Goal: Complete application form: Complete application form

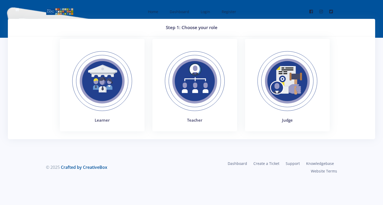
click at [133, 84] on img at bounding box center [102, 81] width 72 height 72
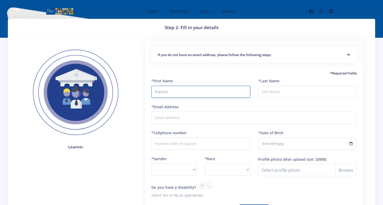
type input "Kopano"
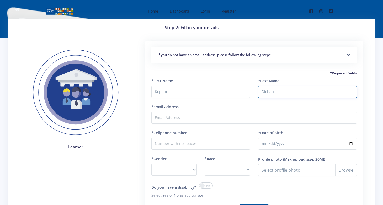
type input "Dichabe"
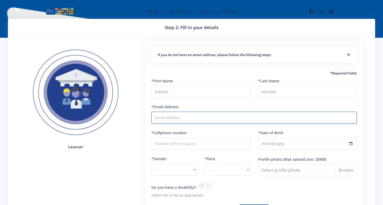
type input "[EMAIL_ADDRESS][DOMAIN_NAME]"
type input "0818308172"
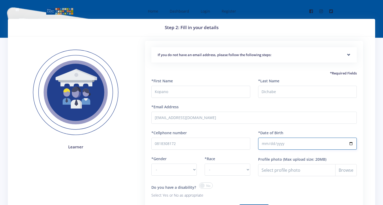
click at [276, 139] on input "*Date of Birth" at bounding box center [307, 144] width 99 height 12
type input "2009-11-28"
click at [369, 127] on div "If you do not have an email address, please follow the following steps: Start b…" at bounding box center [254, 141] width 238 height 200
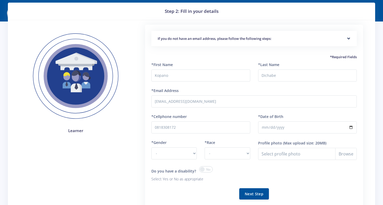
scroll to position [23, 0]
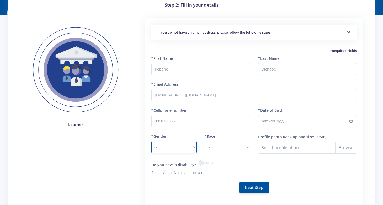
select select "M"
click at [323, 150] on input "Profile photo" at bounding box center [307, 147] width 99 height 12
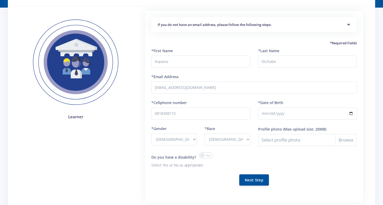
scroll to position [34, 0]
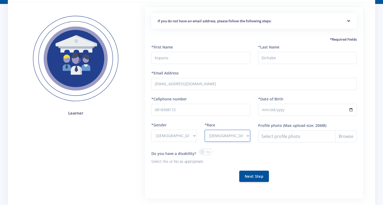
select select "other"
click at [248, 175] on button "Next Step" at bounding box center [254, 175] width 30 height 11
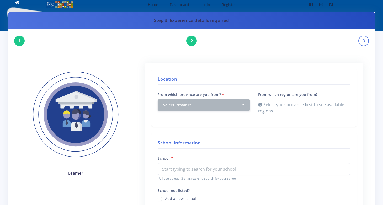
scroll to position [8, 0]
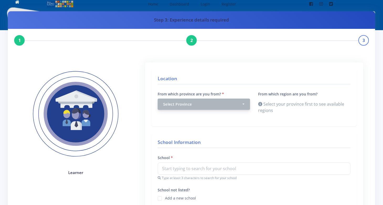
click at [232, 102] on div "Select Province" at bounding box center [202, 104] width 78 height 6
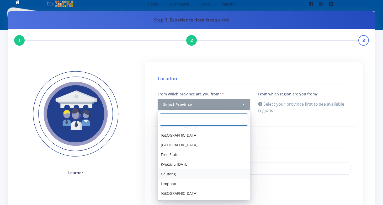
scroll to position [25, 0]
click at [185, 175] on link "Gauteng" at bounding box center [203, 174] width 92 height 10
select select "7"
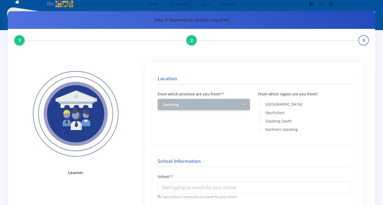
click at [263, 105] on div "Johannesburg" at bounding box center [304, 104] width 92 height 6
click at [265, 105] on label "Johannesburg" at bounding box center [283, 103] width 37 height 4
click at [265, 104] on input "Johannesburg" at bounding box center [266, 102] width 3 height 3
radio input "true"
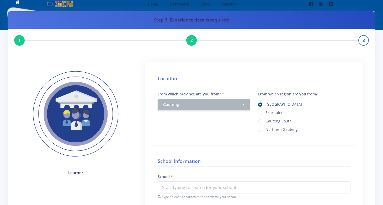
scroll to position [96, 0]
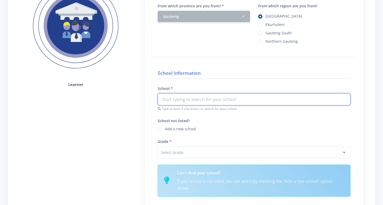
click at [233, 99] on input "text" at bounding box center [253, 99] width 193 height 12
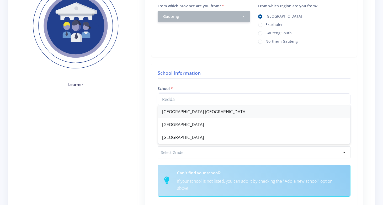
click at [224, 109] on div "Reddam House Helderfontein" at bounding box center [254, 111] width 192 height 13
type input "Reddam House Helderfontein"
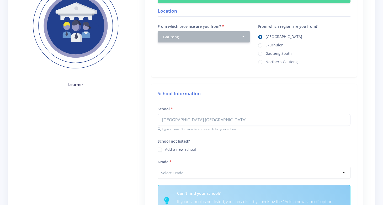
click at [165, 148] on label "Add a new school" at bounding box center [180, 148] width 31 height 4
click at [165, 148] on input "School not listed?" at bounding box center [166, 147] width 3 height 3
checkbox input "true"
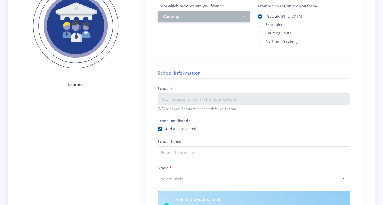
click at [156, 129] on div "School not listed? Add a new school" at bounding box center [254, 127] width 200 height 21
click at [165, 129] on label "Add a new school" at bounding box center [180, 128] width 31 height 4
click at [165, 129] on input "School not listed?" at bounding box center [166, 127] width 3 height 3
checkbox input "false"
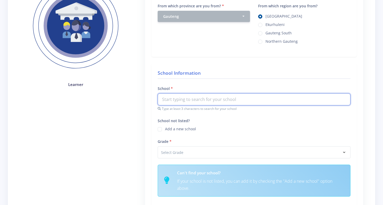
click at [175, 99] on input "text" at bounding box center [253, 99] width 193 height 12
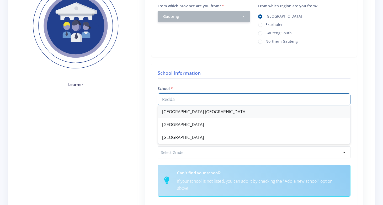
click at [187, 112] on div "[GEOGRAPHIC_DATA] [GEOGRAPHIC_DATA]" at bounding box center [254, 111] width 192 height 13
type input "[GEOGRAPHIC_DATA] [GEOGRAPHIC_DATA]"
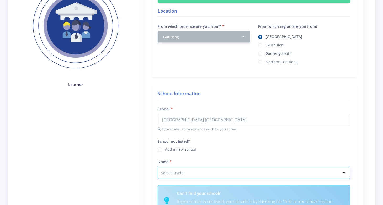
select select "Grade 10"
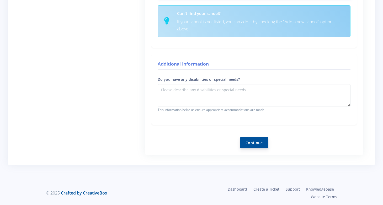
scroll to position [255, 0]
click at [259, 144] on button "Continue" at bounding box center [254, 142] width 28 height 11
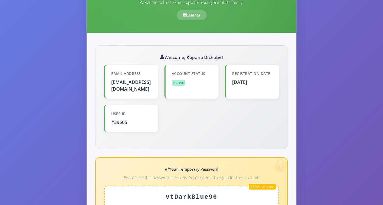
scroll to position [175, 0]
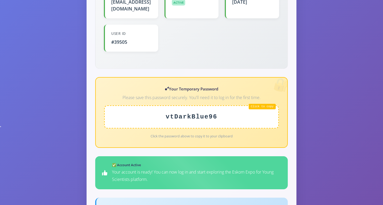
click at [189, 110] on div "vtDarkBlue96" at bounding box center [191, 116] width 174 height 23
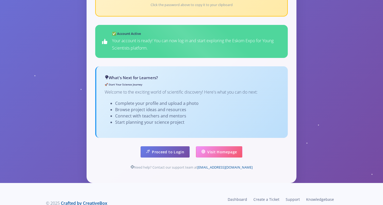
scroll to position [307, 0]
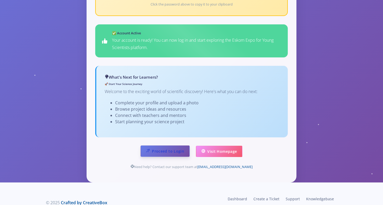
click at [177, 145] on link "Proceed to Login" at bounding box center [164, 150] width 49 height 11
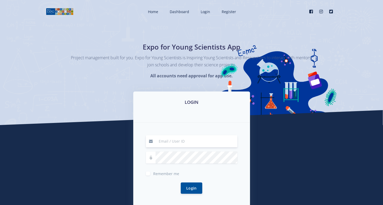
type input "[EMAIL_ADDRESS][DOMAIN_NAME]"
click at [157, 175] on span "Remember me" at bounding box center [166, 173] width 26 height 5
click at [156, 173] on input "Remember me" at bounding box center [154, 171] width 3 height 3
checkbox input "true"
click at [200, 192] on button "Login" at bounding box center [191, 187] width 21 height 11
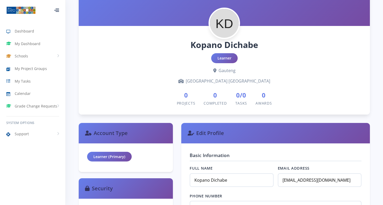
scroll to position [132, 0]
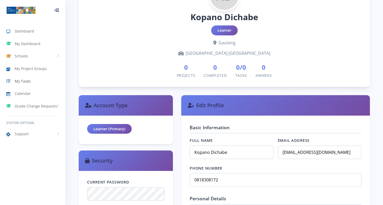
click at [41, 82] on link "My Tasks" at bounding box center [32, 81] width 65 height 12
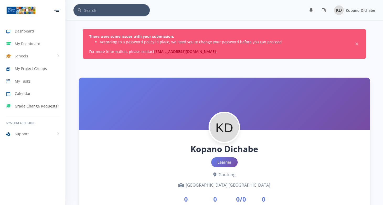
click at [32, 106] on span "Grade Change Requests" at bounding box center [36, 106] width 42 height 6
click at [23, 36] on link "Dashboard" at bounding box center [32, 31] width 65 height 12
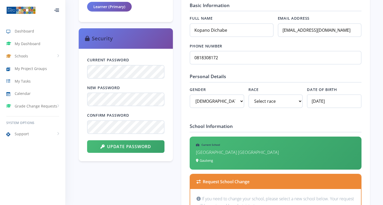
scroll to position [260, 0]
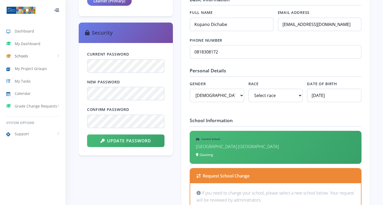
click at [26, 56] on span "Schools" at bounding box center [21, 56] width 13 height 6
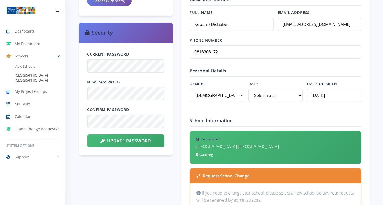
click at [33, 74] on link "[GEOGRAPHIC_DATA] [GEOGRAPHIC_DATA]" at bounding box center [32, 78] width 65 height 14
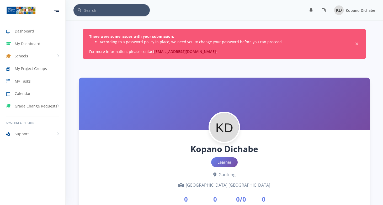
click at [31, 58] on link "Schools" at bounding box center [32, 56] width 65 height 12
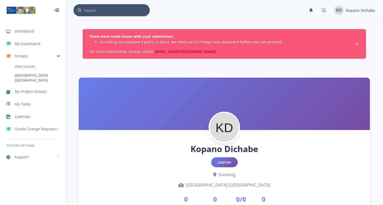
click at [31, 77] on link "[GEOGRAPHIC_DATA] [GEOGRAPHIC_DATA]" at bounding box center [32, 78] width 65 height 14
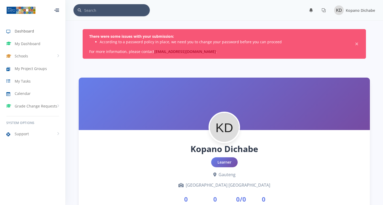
click at [25, 34] on span "Dashboard" at bounding box center [24, 31] width 19 height 6
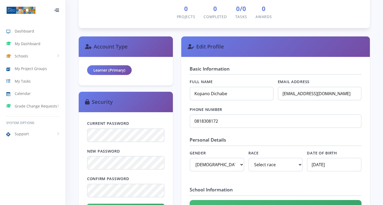
scroll to position [197, 0]
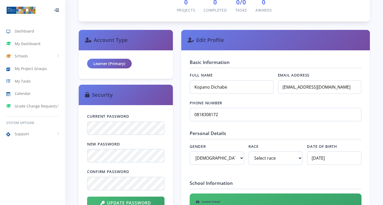
click at [143, 175] on div "Confirm Password" at bounding box center [125, 179] width 77 height 21
click at [126, 202] on button "Update Password" at bounding box center [125, 203] width 77 height 13
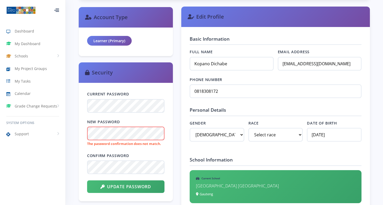
scroll to position [228, 0]
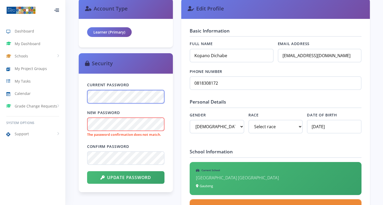
click at [85, 98] on div "Current Password New Password The password confirmation does not match. Confirm…" at bounding box center [126, 133] width 94 height 118
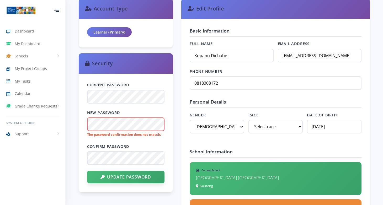
click at [128, 175] on button "Update Password" at bounding box center [125, 177] width 77 height 13
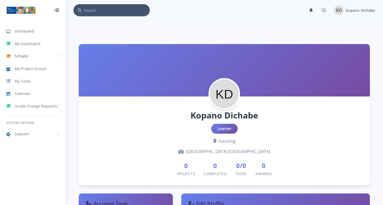
click at [20, 56] on span "Schools" at bounding box center [21, 56] width 13 height 6
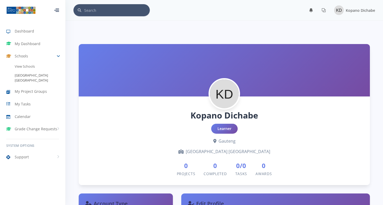
click at [29, 81] on link "[GEOGRAPHIC_DATA] [GEOGRAPHIC_DATA]" at bounding box center [32, 78] width 65 height 14
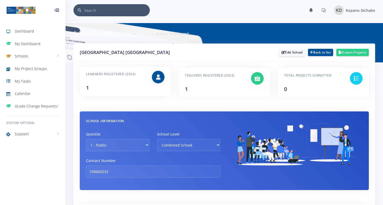
click at [160, 92] on div at bounding box center [158, 81] width 20 height 21
click at [257, 80] on icon at bounding box center [256, 76] width 5 height 5
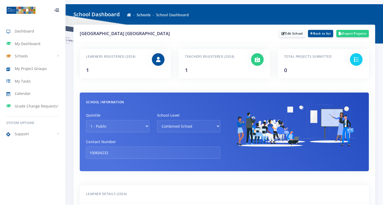
scroll to position [17, 0]
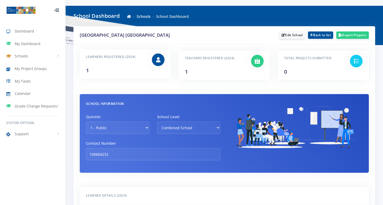
click at [137, 60] on h6 "Learners Registered (2024)" at bounding box center [115, 56] width 58 height 7
click at [29, 59] on link "Schools" at bounding box center [32, 56] width 65 height 12
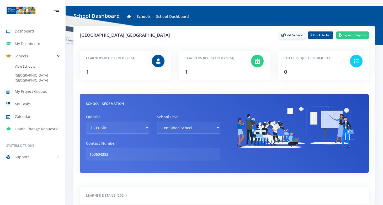
click at [30, 65] on link "View Schools" at bounding box center [32, 66] width 65 height 9
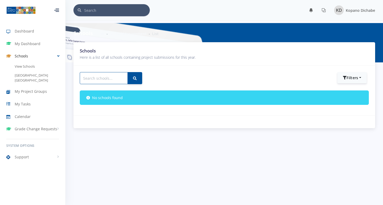
click at [86, 81] on input "text" at bounding box center [104, 78] width 48 height 12
type input "[GEOGRAPHIC_DATA]"
click at [134, 78] on button "submit" at bounding box center [134, 78] width 15 height 12
click at [132, 81] on button "submit" at bounding box center [134, 78] width 15 height 12
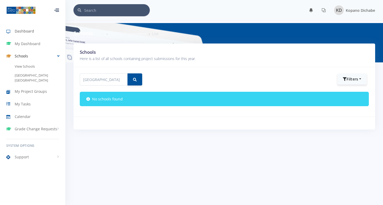
click at [29, 30] on span "Dashboard" at bounding box center [24, 31] width 19 height 6
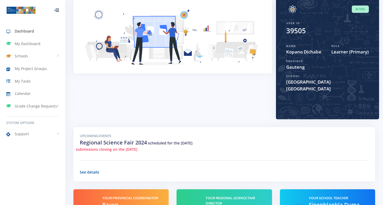
scroll to position [63, 0]
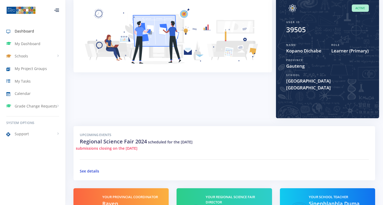
click at [86, 172] on link "See details" at bounding box center [89, 170] width 19 height 5
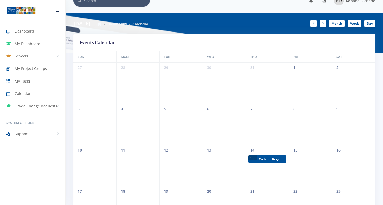
scroll to position [12, 0]
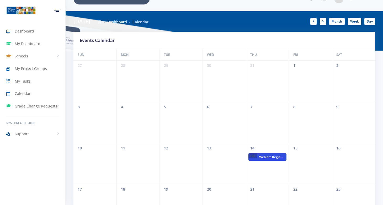
click at [270, 156] on span "Welkom Regional Expo" at bounding box center [271, 156] width 29 height 7
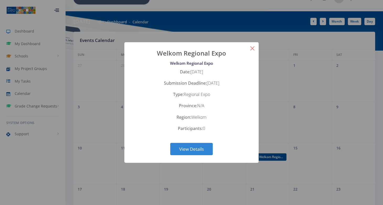
click at [247, 49] on button "×" at bounding box center [252, 48] width 13 height 13
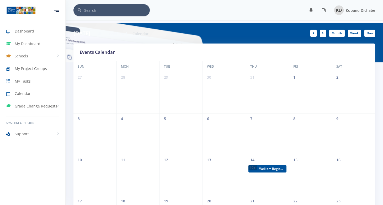
scroll to position [0, 0]
click at [322, 34] on icon at bounding box center [323, 32] width 2 height 3
click at [339, 33] on link "Month" at bounding box center [336, 32] width 15 height 7
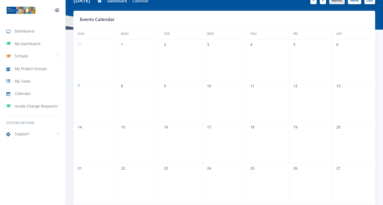
scroll to position [6, 0]
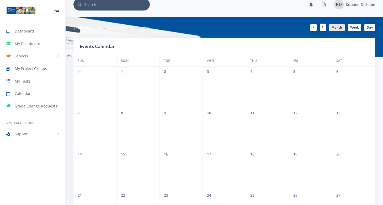
click at [320, 26] on link at bounding box center [322, 27] width 6 height 7
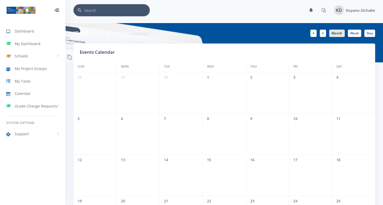
scroll to position [0, 0]
click at [323, 34] on icon at bounding box center [323, 32] width 2 height 3
click at [323, 35] on link at bounding box center [322, 32] width 6 height 7
click at [321, 31] on link at bounding box center [322, 32] width 6 height 7
click at [313, 31] on icon at bounding box center [313, 32] width 2 height 3
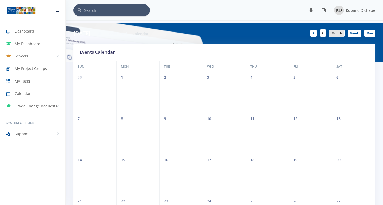
click at [320, 30] on link at bounding box center [322, 32] width 6 height 7
click at [355, 35] on link "Week" at bounding box center [353, 32] width 13 height 7
click at [340, 33] on link "Month" at bounding box center [336, 32] width 15 height 7
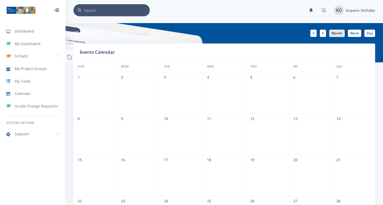
click at [85, 37] on div "August 2025 Dashboard Calendar Month Week Day" at bounding box center [223, 33] width 309 height 20
click at [85, 35] on h6 "August 2025" at bounding box center [81, 33] width 17 height 8
click at [96, 48] on div "Events Calendar" at bounding box center [223, 51] width 301 height 17
click at [96, 52] on h5 "Events Calendar" at bounding box center [224, 52] width 289 height 7
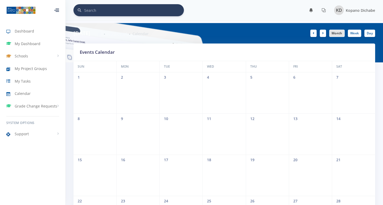
click at [93, 12] on input "text" at bounding box center [134, 10] width 100 height 12
click at [27, 92] on span "Calendar" at bounding box center [23, 94] width 16 height 6
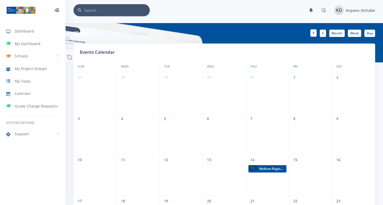
click at [314, 33] on link at bounding box center [313, 32] width 6 height 7
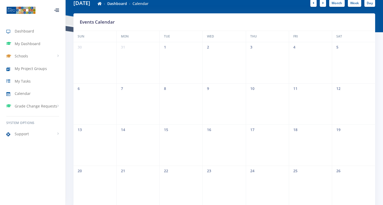
scroll to position [32, 0]
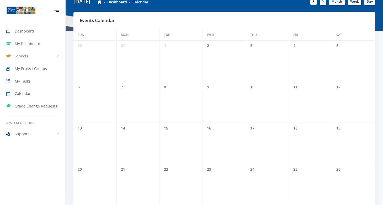
click at [315, 3] on link at bounding box center [313, 1] width 6 height 7
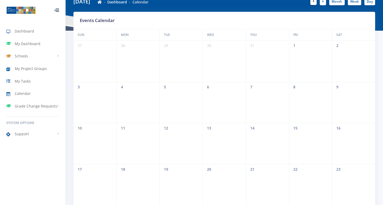
click at [315, 3] on link at bounding box center [313, 1] width 6 height 7
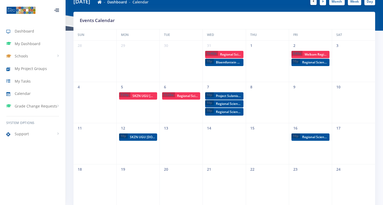
click at [315, 3] on link at bounding box center [313, 1] width 6 height 7
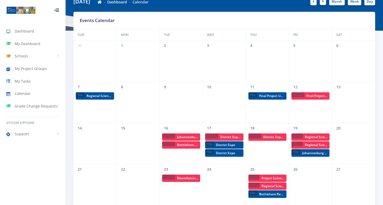
click at [322, 3] on link at bounding box center [322, 1] width 6 height 7
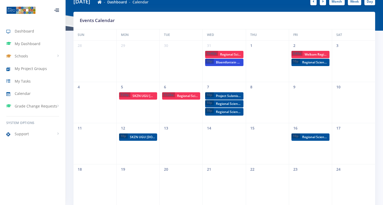
click at [218, 63] on span "Bloemfontein Regional Science Fair" at bounding box center [228, 62] width 29 height 7
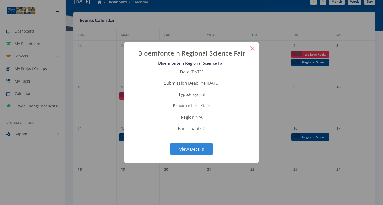
click at [250, 53] on button "×" at bounding box center [252, 48] width 13 height 13
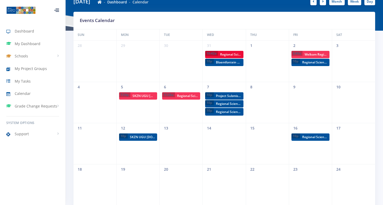
click at [217, 53] on span "10:42a" at bounding box center [211, 53] width 13 height 5
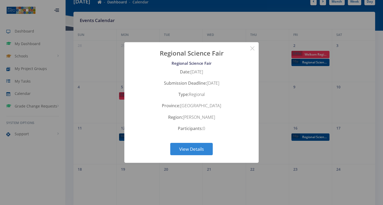
click at [277, 79] on div "? ! i Regional Science Fair × Regional Science Fair Date: August 17, 2024 Submi…" at bounding box center [191, 102] width 383 height 205
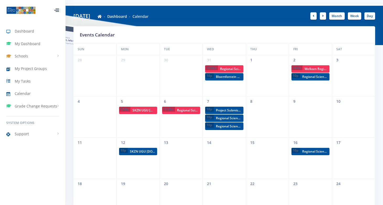
scroll to position [17, 0]
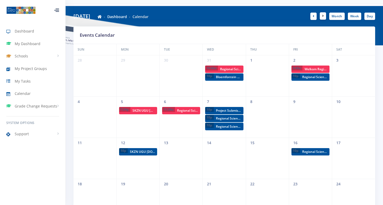
click at [321, 15] on link at bounding box center [322, 15] width 6 height 7
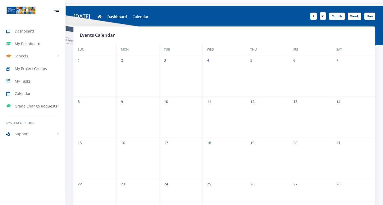
click at [321, 15] on link at bounding box center [322, 15] width 6 height 7
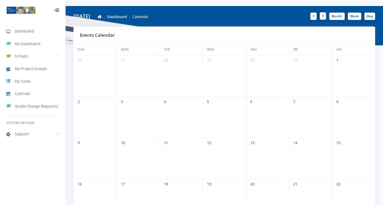
click at [321, 15] on link at bounding box center [322, 15] width 6 height 7
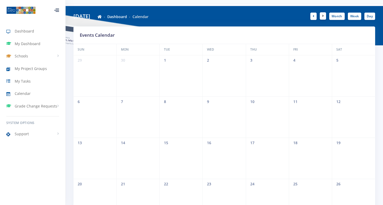
click at [321, 15] on link at bounding box center [322, 15] width 6 height 7
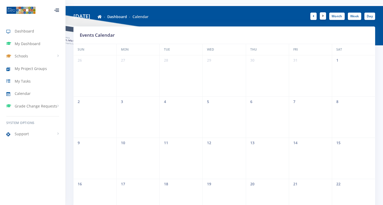
click at [321, 15] on link at bounding box center [322, 15] width 6 height 7
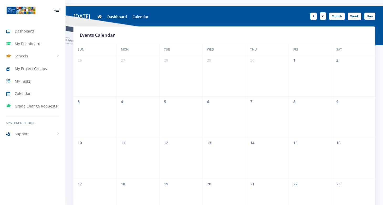
click at [321, 15] on link at bounding box center [322, 15] width 6 height 7
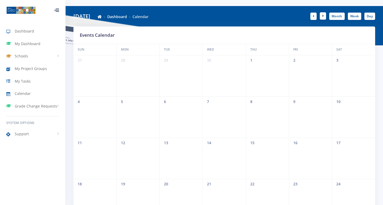
click at [321, 15] on link at bounding box center [322, 15] width 6 height 7
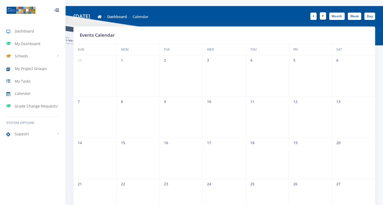
click at [321, 15] on link at bounding box center [322, 15] width 6 height 7
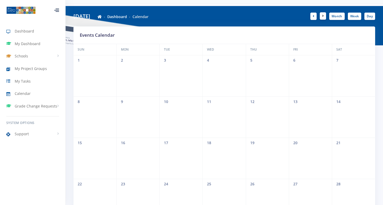
click at [321, 15] on link at bounding box center [322, 15] width 6 height 7
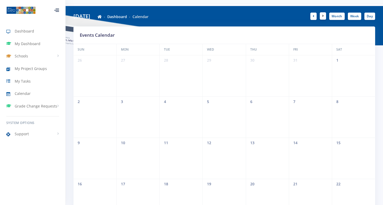
click at [321, 15] on link at bounding box center [322, 15] width 6 height 7
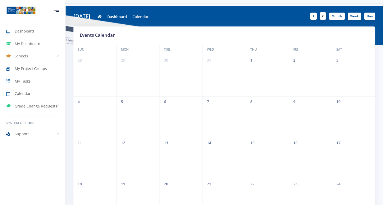
click at [321, 15] on link at bounding box center [322, 15] width 6 height 7
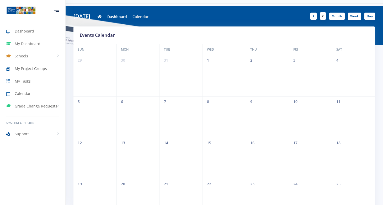
click at [321, 15] on link at bounding box center [322, 15] width 6 height 7
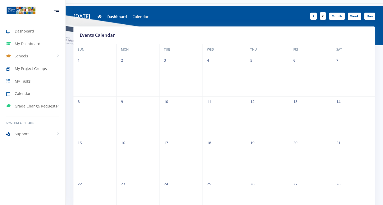
click at [321, 15] on link at bounding box center [322, 15] width 6 height 7
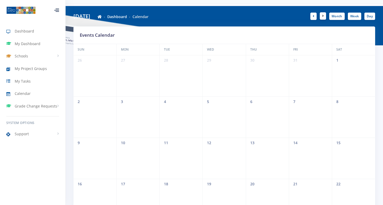
click at [321, 15] on link at bounding box center [322, 15] width 6 height 7
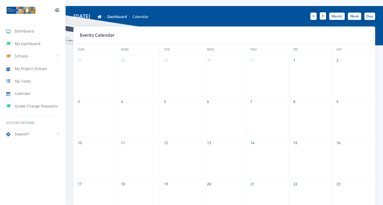
click at [321, 15] on link at bounding box center [322, 15] width 6 height 7
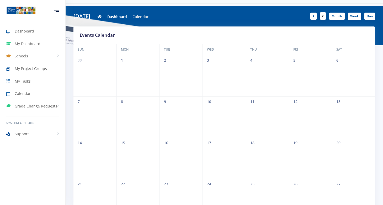
click at [321, 15] on link at bounding box center [322, 15] width 6 height 7
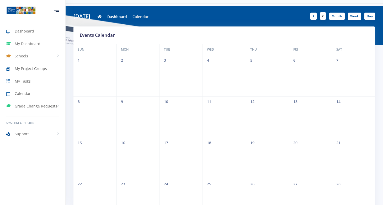
click at [321, 15] on link at bounding box center [322, 15] width 6 height 7
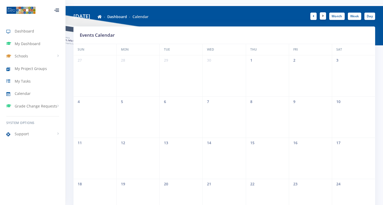
click at [321, 15] on link at bounding box center [322, 15] width 6 height 7
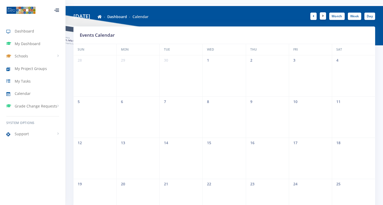
click at [321, 15] on link at bounding box center [322, 15] width 6 height 7
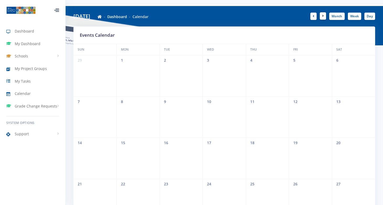
click at [321, 15] on link at bounding box center [322, 15] width 6 height 7
click at [37, 34] on link "Dashboard" at bounding box center [32, 31] width 65 height 12
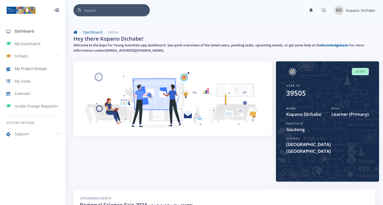
click at [43, 67] on span "My Project Groups" at bounding box center [31, 69] width 32 height 6
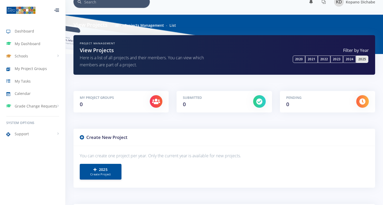
scroll to position [9, 0]
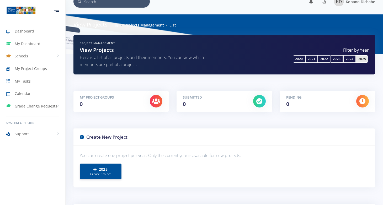
click at [363, 60] on link "2025" at bounding box center [362, 58] width 12 height 7
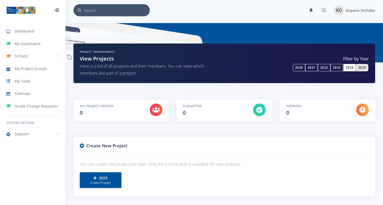
click at [343, 69] on link "2024" at bounding box center [349, 67] width 12 height 7
click at [361, 68] on link "2025" at bounding box center [362, 67] width 12 height 7
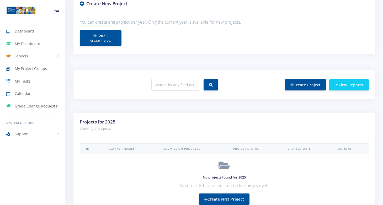
scroll to position [142, 0]
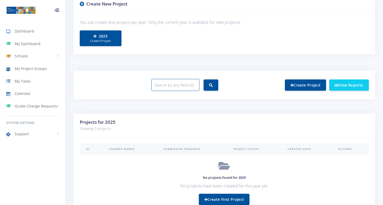
click at [194, 83] on input "text" at bounding box center [175, 85] width 48 height 12
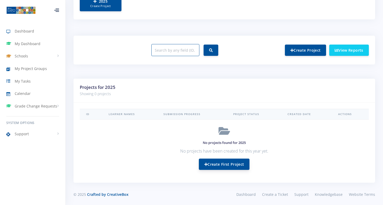
scroll to position [176, 0]
click at [210, 163] on link "Create First Project" at bounding box center [224, 164] width 51 height 11
click at [36, 81] on link "My Tasks" at bounding box center [32, 81] width 65 height 12
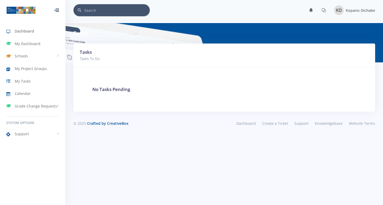
click at [41, 35] on link "Dashboard" at bounding box center [32, 31] width 65 height 12
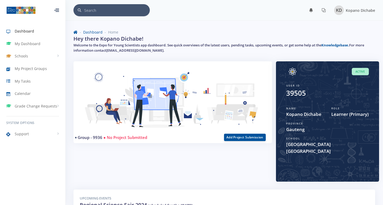
click at [24, 11] on img at bounding box center [20, 10] width 29 height 8
click at [59, 10] on div at bounding box center [56, 10] width 5 height 3
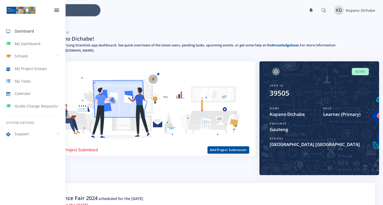
click at [59, 10] on div at bounding box center [56, 10] width 17 height 16
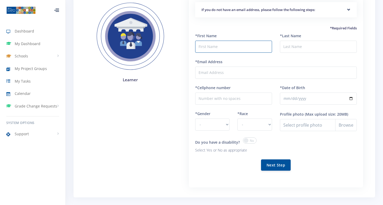
scroll to position [70, 0]
click at [252, 140] on span at bounding box center [250, 141] width 14 height 6
click at [0, 0] on input "checkbox" at bounding box center [0, 0] width 0 height 0
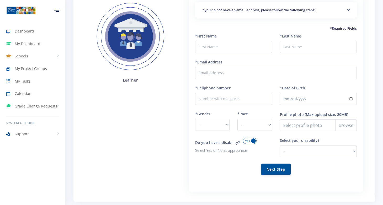
click at [252, 140] on span at bounding box center [250, 141] width 14 height 6
click at [0, 0] on input "checkbox" at bounding box center [0, 0] width 0 height 0
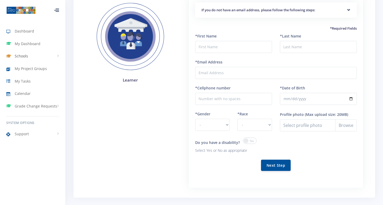
click at [25, 56] on span "Schools" at bounding box center [21, 56] width 13 height 6
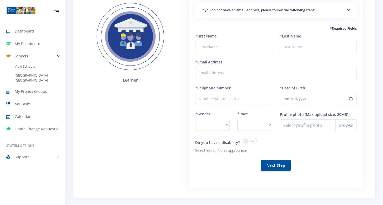
click at [25, 56] on span "Schools" at bounding box center [21, 56] width 13 height 6
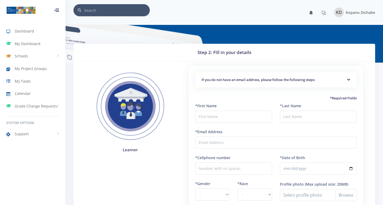
scroll to position [0, 0]
click at [26, 89] on link "Calendar" at bounding box center [32, 94] width 65 height 12
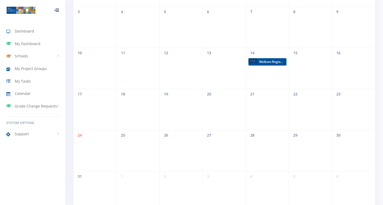
scroll to position [126, 0]
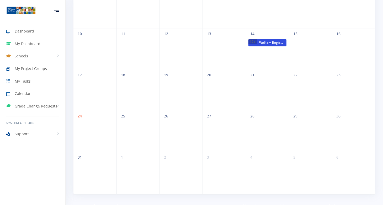
click at [262, 42] on span "Welkom Regional Expo" at bounding box center [271, 42] width 29 height 7
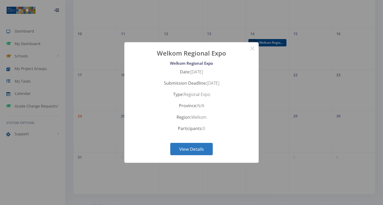
click at [207, 150] on button "View Details" at bounding box center [191, 149] width 42 height 12
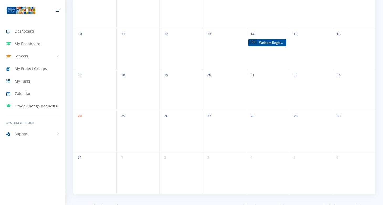
click at [48, 103] on link "Grade Change Requests" at bounding box center [32, 106] width 65 height 12
click at [45, 115] on link "My Requests" at bounding box center [32, 117] width 65 height 10
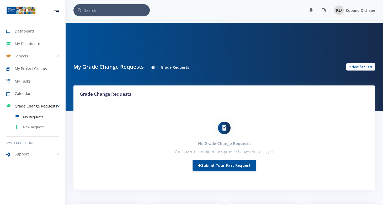
click at [40, 96] on link "Calendar" at bounding box center [32, 94] width 65 height 12
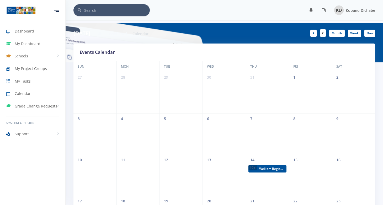
click at [321, 31] on link at bounding box center [322, 32] width 6 height 7
click at [321, 32] on link at bounding box center [322, 32] width 6 height 7
click at [323, 36] on link at bounding box center [322, 32] width 6 height 7
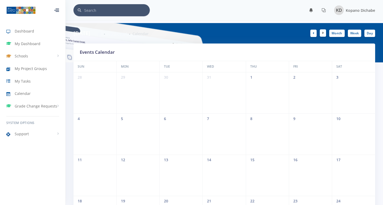
click at [323, 36] on link at bounding box center [322, 32] width 6 height 7
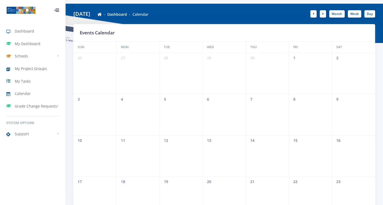
scroll to position [25, 0]
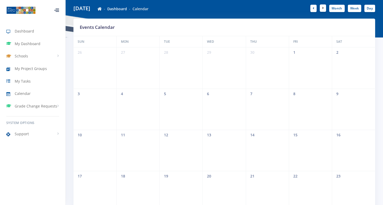
click at [322, 9] on icon at bounding box center [323, 8] width 2 height 3
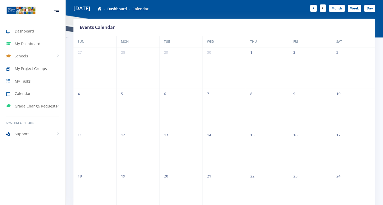
click at [322, 9] on icon at bounding box center [323, 8] width 2 height 3
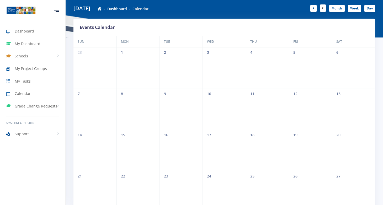
click at [322, 9] on icon at bounding box center [323, 8] width 2 height 3
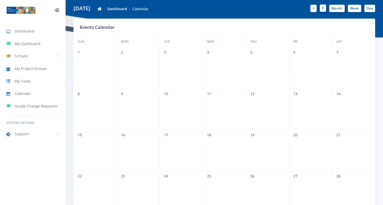
click at [322, 9] on icon at bounding box center [323, 8] width 2 height 3
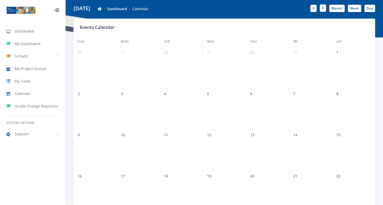
click at [322, 9] on icon at bounding box center [323, 8] width 2 height 3
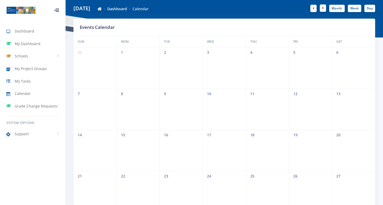
click at [322, 9] on icon at bounding box center [323, 8] width 2 height 3
click at [85, 7] on h6 "August 2025" at bounding box center [81, 8] width 17 height 8
click at [126, 9] on link "Dashboard" at bounding box center [117, 8] width 20 height 5
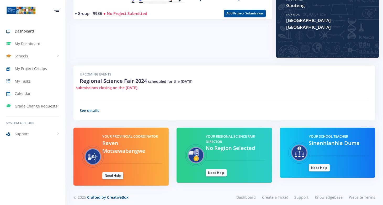
scroll to position [124, 0]
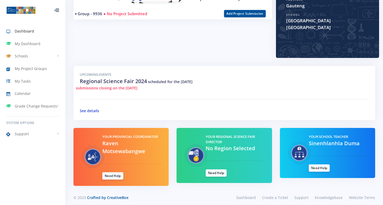
click at [94, 109] on link "See details" at bounding box center [89, 110] width 19 height 5
click at [212, 173] on link "Need Help" at bounding box center [215, 172] width 21 height 7
click at [221, 174] on link "Need Help" at bounding box center [215, 172] width 21 height 7
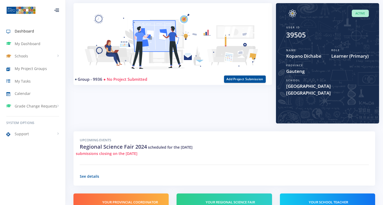
scroll to position [52, 0]
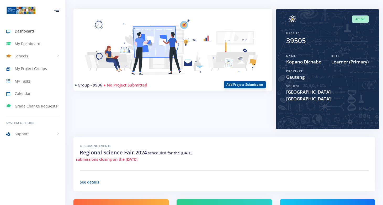
click at [241, 82] on button "Add Project Submission" at bounding box center [245, 84] width 42 height 7
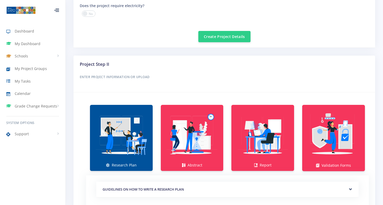
scroll to position [249, 0]
